Goal: Browse casually

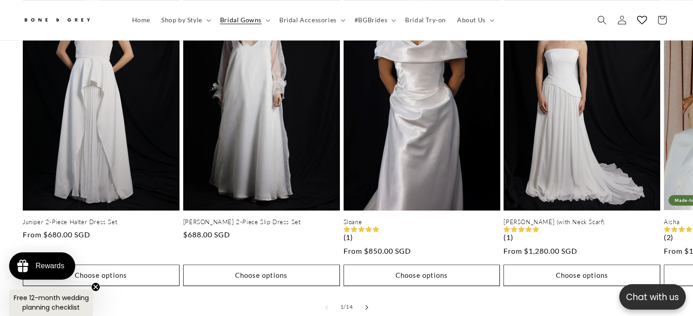
scroll to position [0, 472]
click at [365, 298] on button "Slide right" at bounding box center [367, 308] width 20 height 20
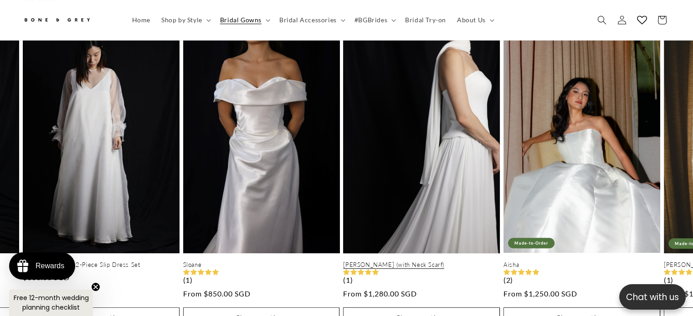
scroll to position [495, 0]
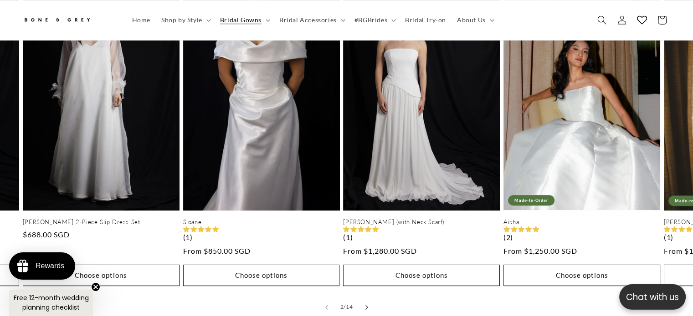
click at [363, 298] on button "Slide right" at bounding box center [367, 308] width 20 height 20
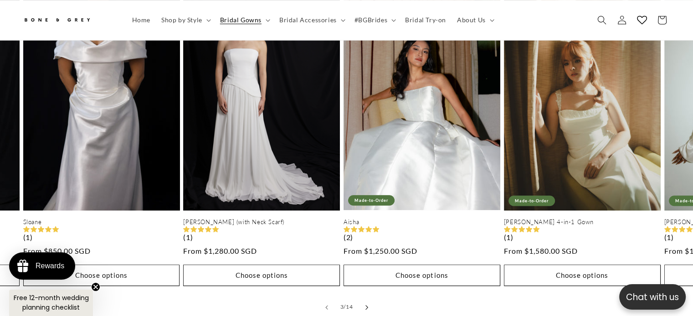
click at [363, 298] on button "Slide right" at bounding box center [367, 308] width 20 height 20
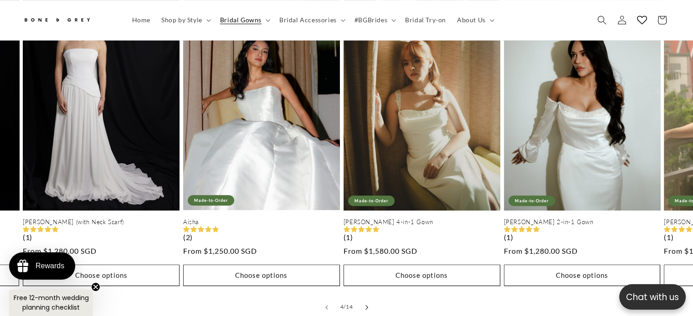
scroll to position [0, 236]
click at [363, 298] on button "Slide right" at bounding box center [367, 308] width 20 height 20
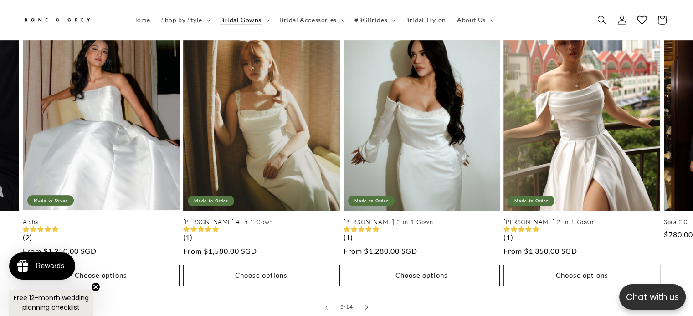
click at [363, 298] on button "Slide right" at bounding box center [367, 308] width 20 height 20
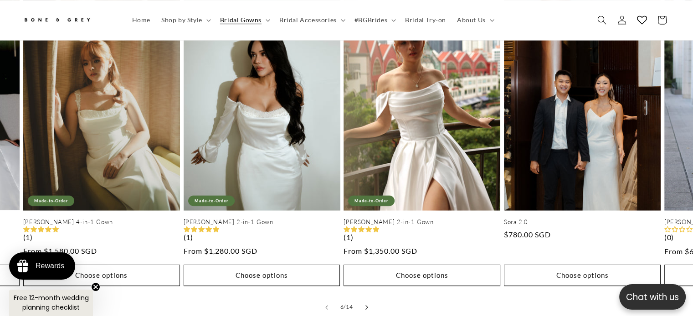
click at [363, 298] on button "Slide right" at bounding box center [367, 308] width 20 height 20
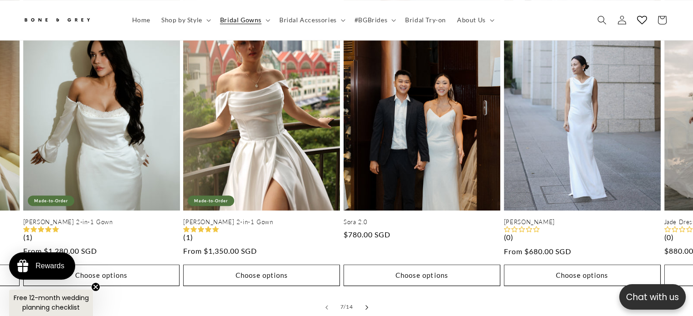
click at [363, 298] on button "Slide right" at bounding box center [367, 308] width 20 height 20
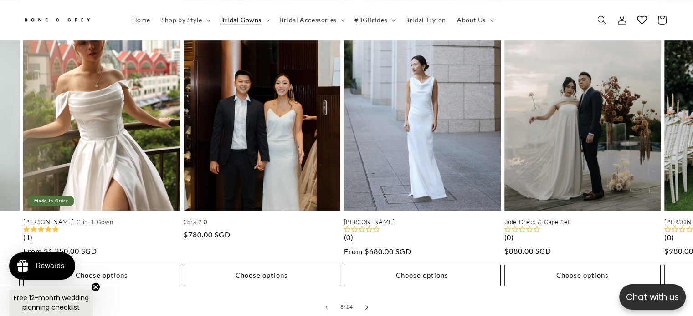
click at [363, 298] on button "Slide right" at bounding box center [367, 308] width 20 height 20
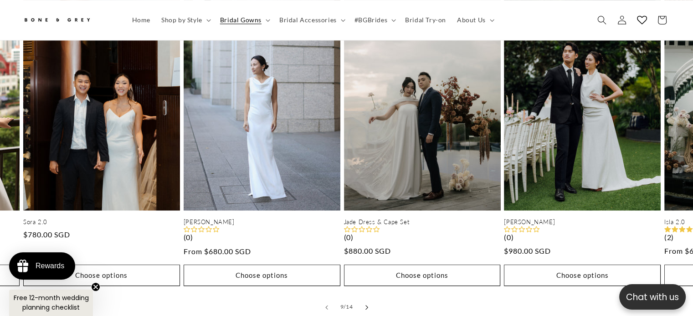
click at [363, 298] on button "Slide right" at bounding box center [367, 308] width 20 height 20
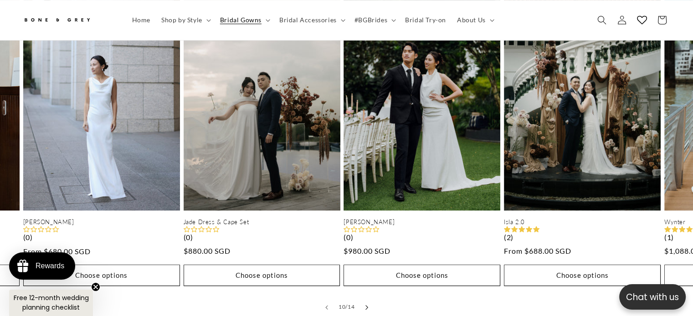
click at [363, 298] on button "Slide right" at bounding box center [367, 308] width 20 height 20
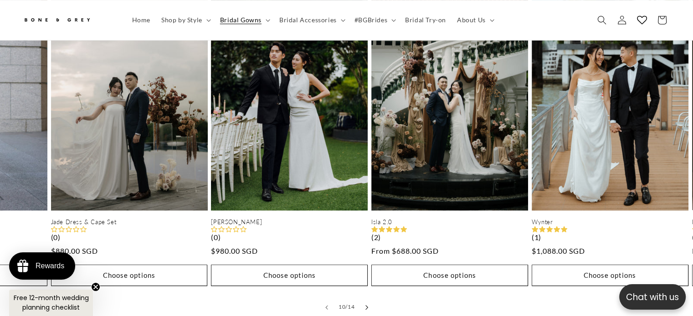
click at [363, 298] on button "Slide right" at bounding box center [367, 308] width 20 height 20
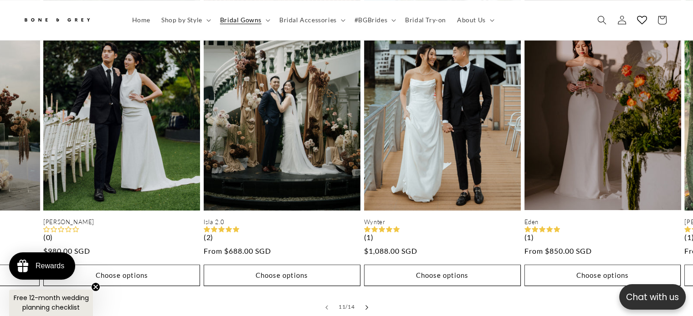
scroll to position [0, 472]
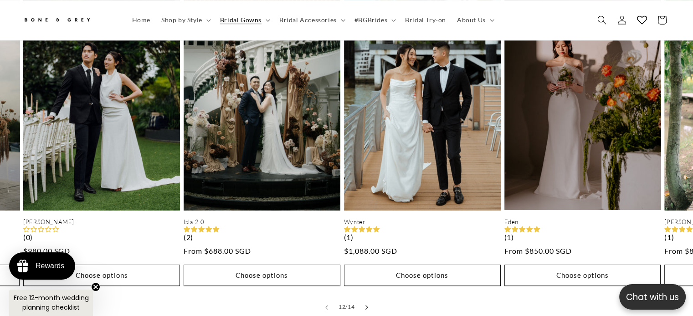
click at [363, 298] on button "Slide right" at bounding box center [367, 308] width 20 height 20
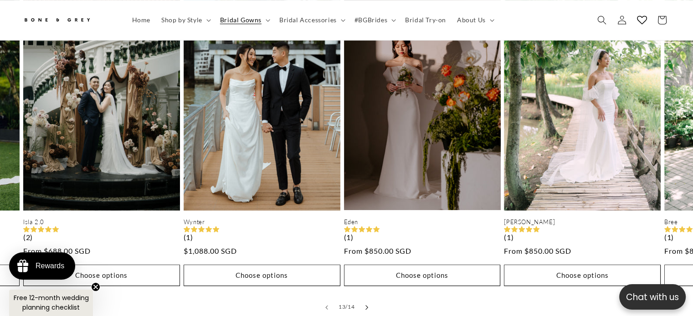
click at [363, 298] on button "Slide right" at bounding box center [367, 308] width 20 height 20
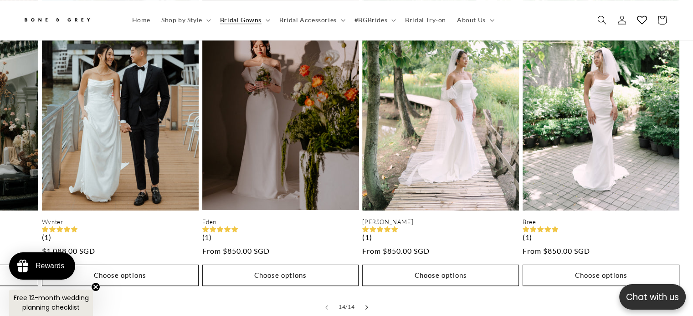
scroll to position [0, 2072]
